Goal: Navigation & Orientation: Understand site structure

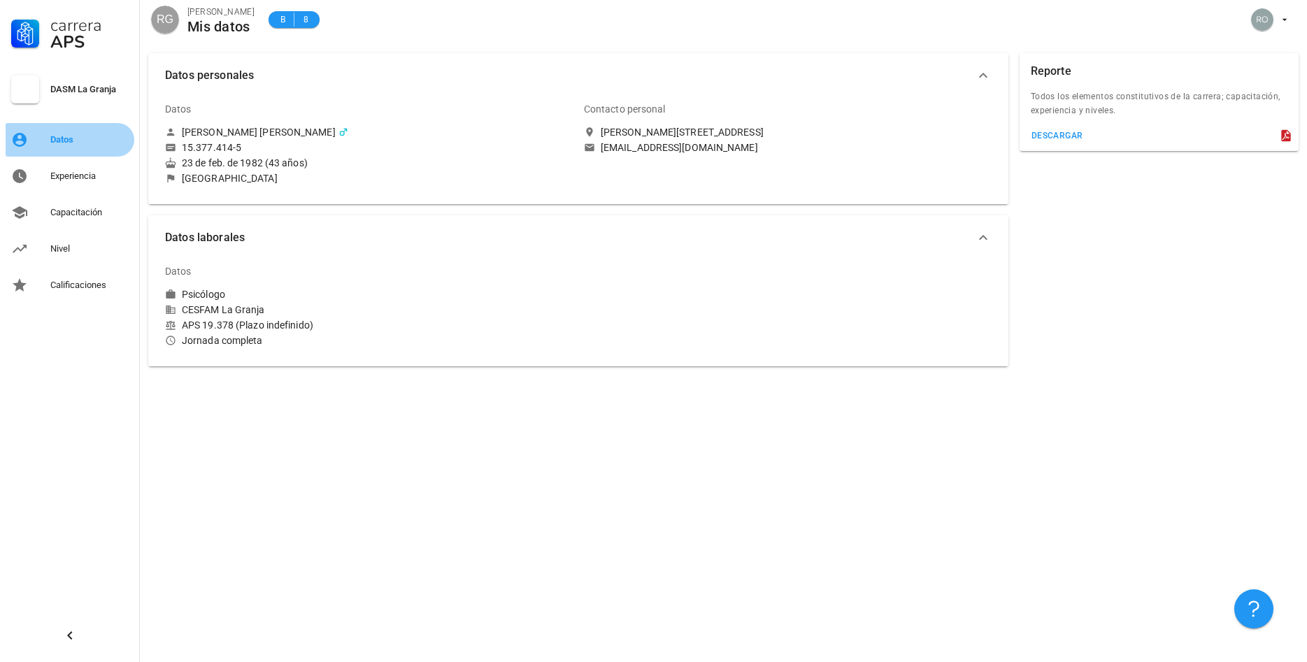
click at [68, 144] on div "Datos" at bounding box center [89, 139] width 78 height 11
click at [64, 177] on div "Experiencia" at bounding box center [89, 176] width 78 height 11
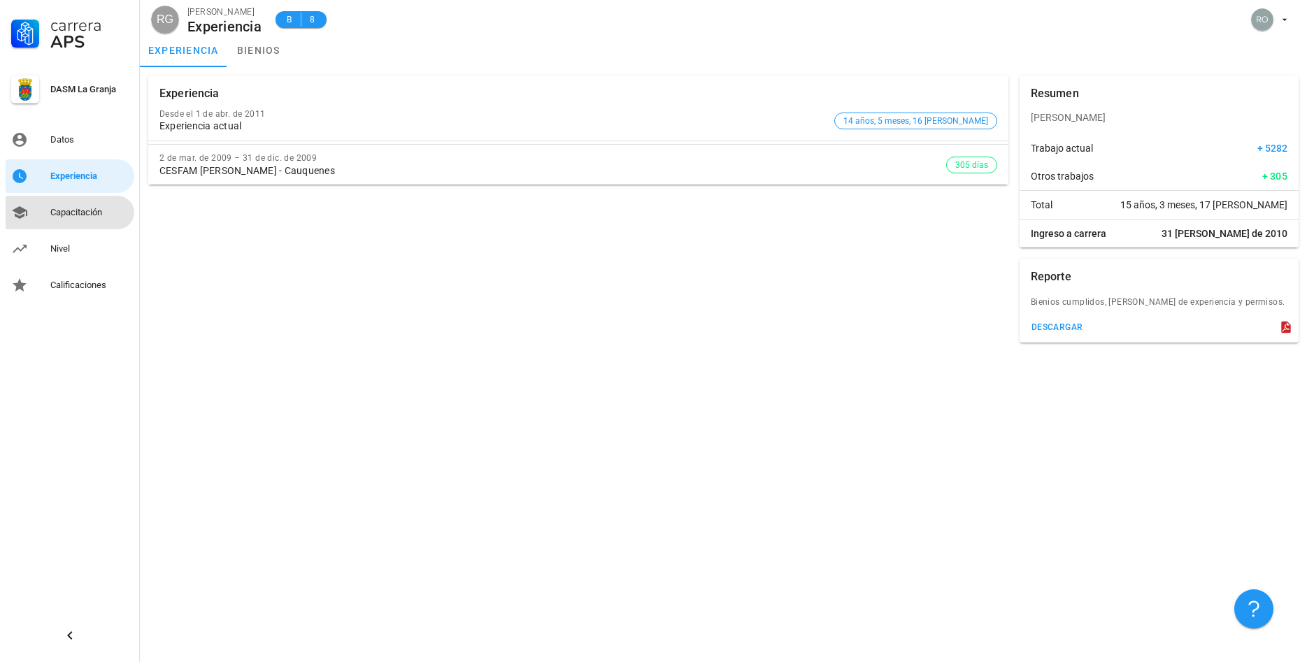
click at [64, 215] on div "Capacitación" at bounding box center [89, 212] width 78 height 11
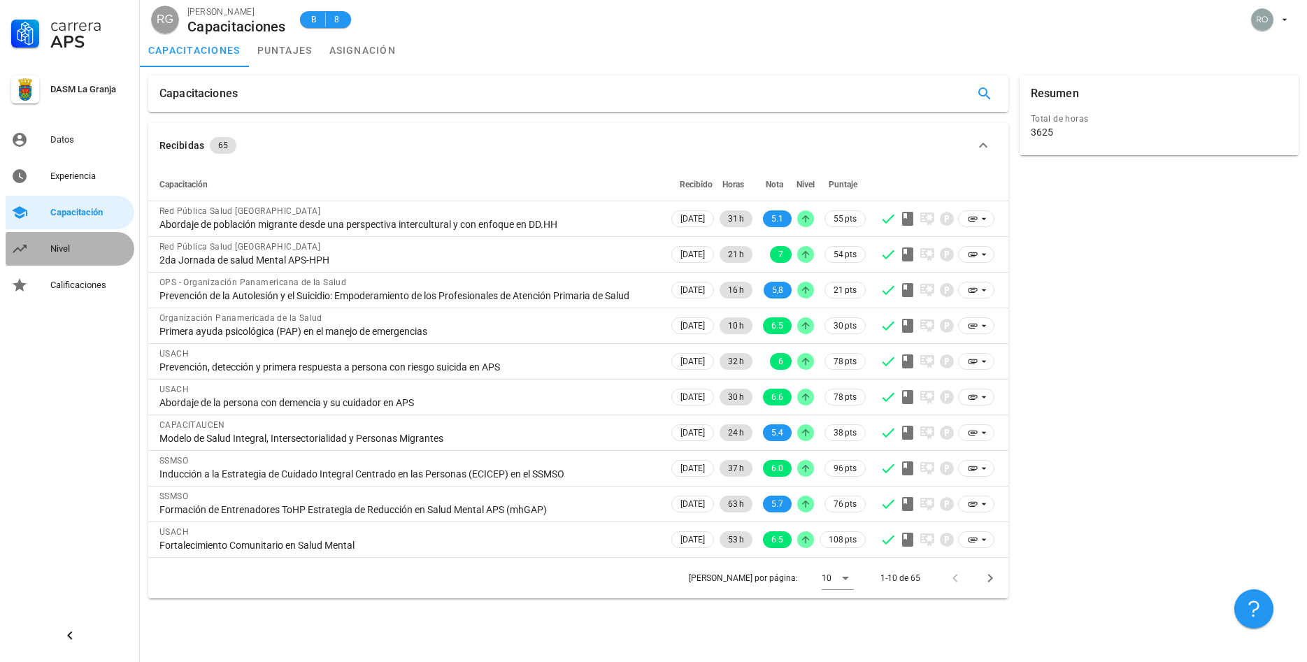
click at [63, 251] on div "Nivel" at bounding box center [89, 248] width 78 height 11
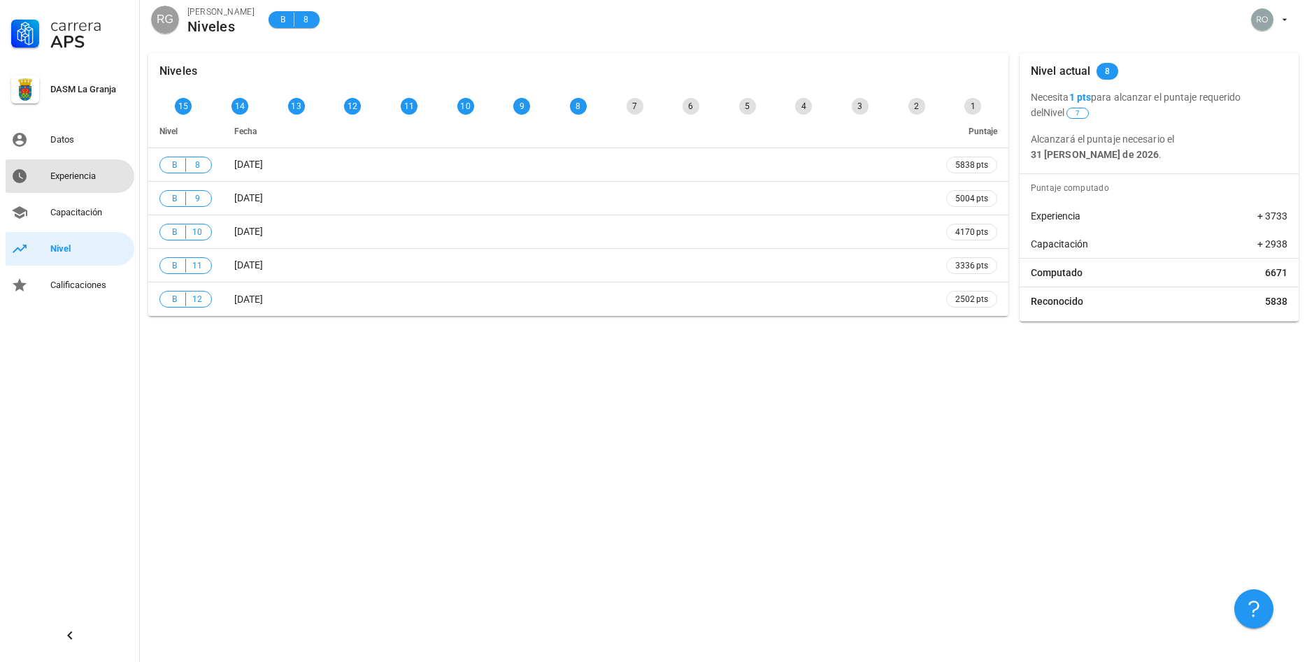
click at [71, 178] on div "Experiencia" at bounding box center [89, 176] width 78 height 11
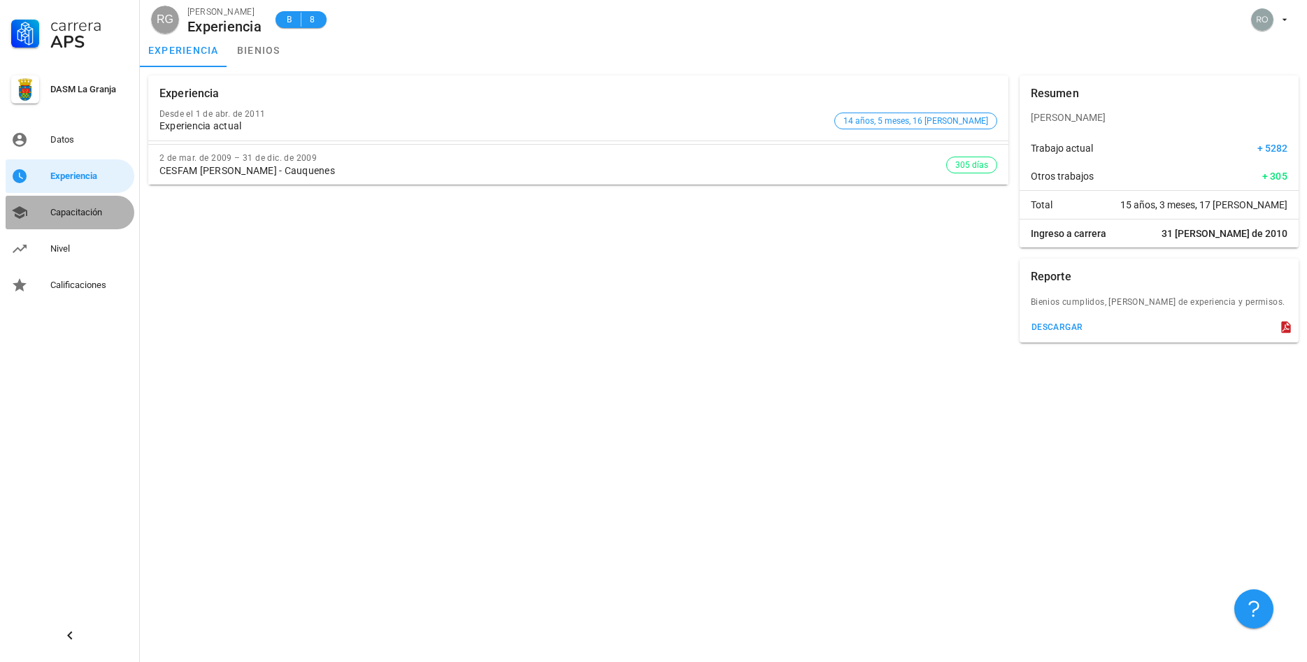
click at [67, 215] on div "Capacitación" at bounding box center [89, 212] width 78 height 11
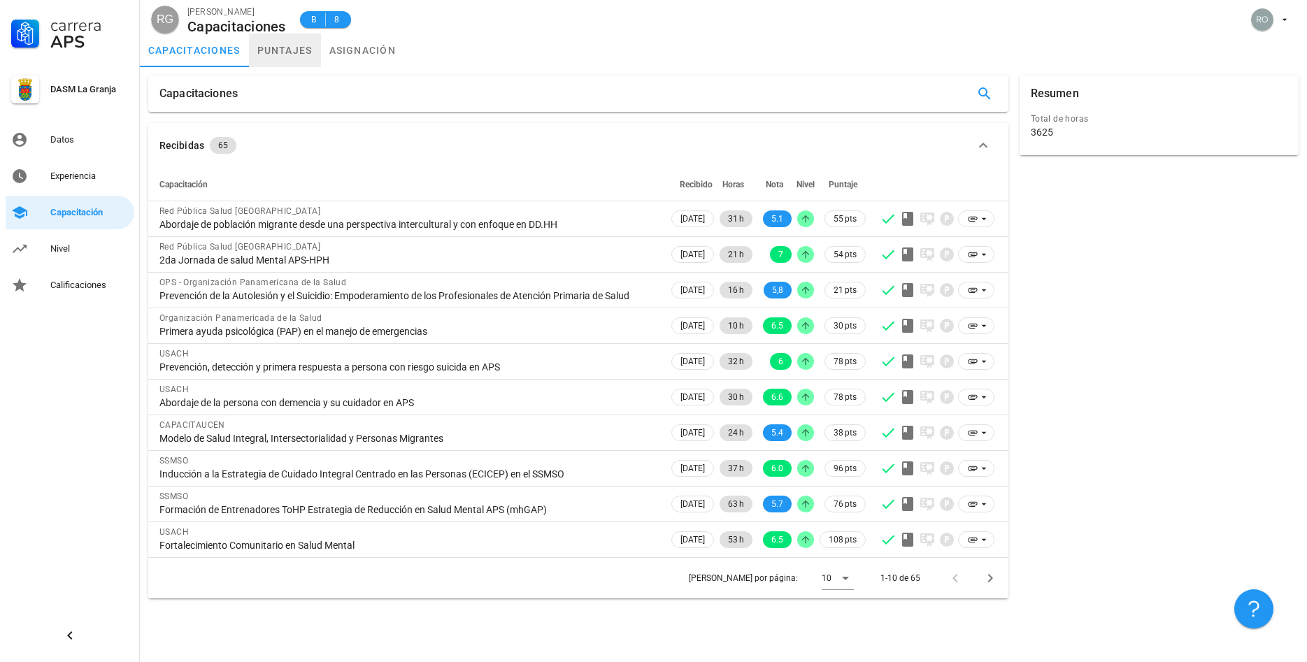
click at [291, 47] on link "puntajes" at bounding box center [285, 51] width 72 height 34
